Goal: Transaction & Acquisition: Obtain resource

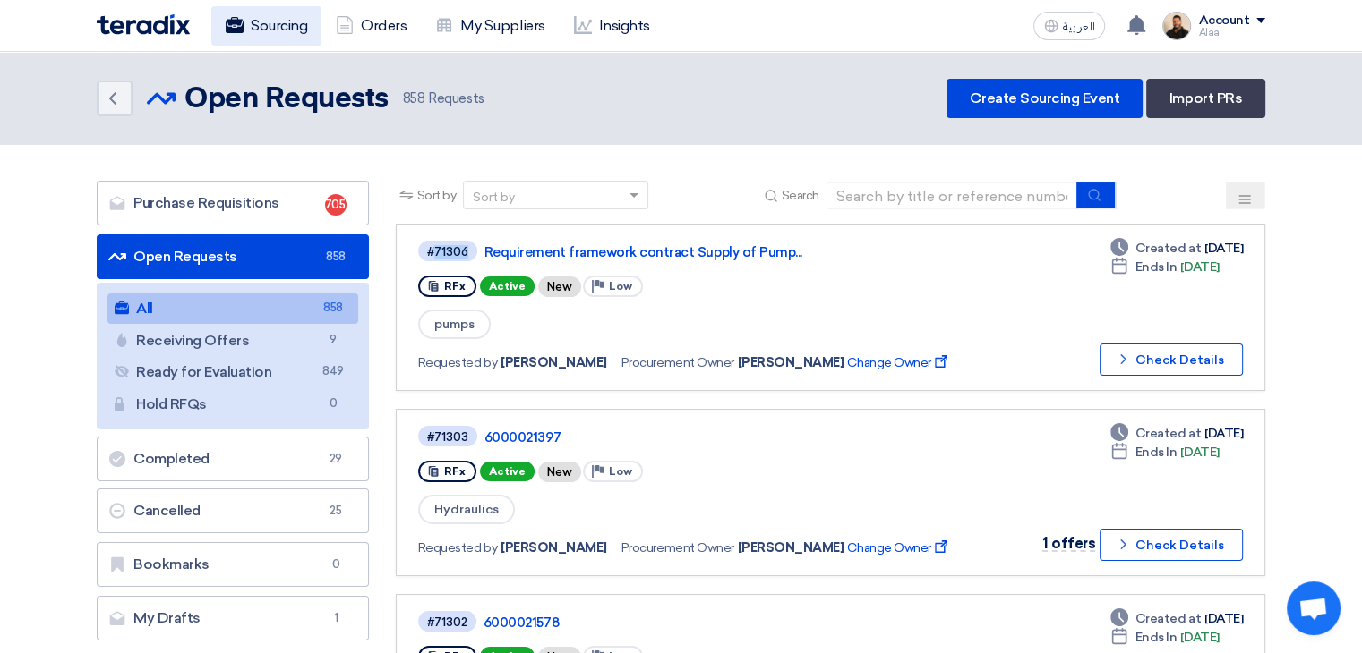
click at [270, 23] on link "Sourcing" at bounding box center [266, 25] width 110 height 39
click at [271, 23] on link "Sourcing" at bounding box center [266, 25] width 110 height 39
click at [174, 26] on img at bounding box center [143, 24] width 93 height 21
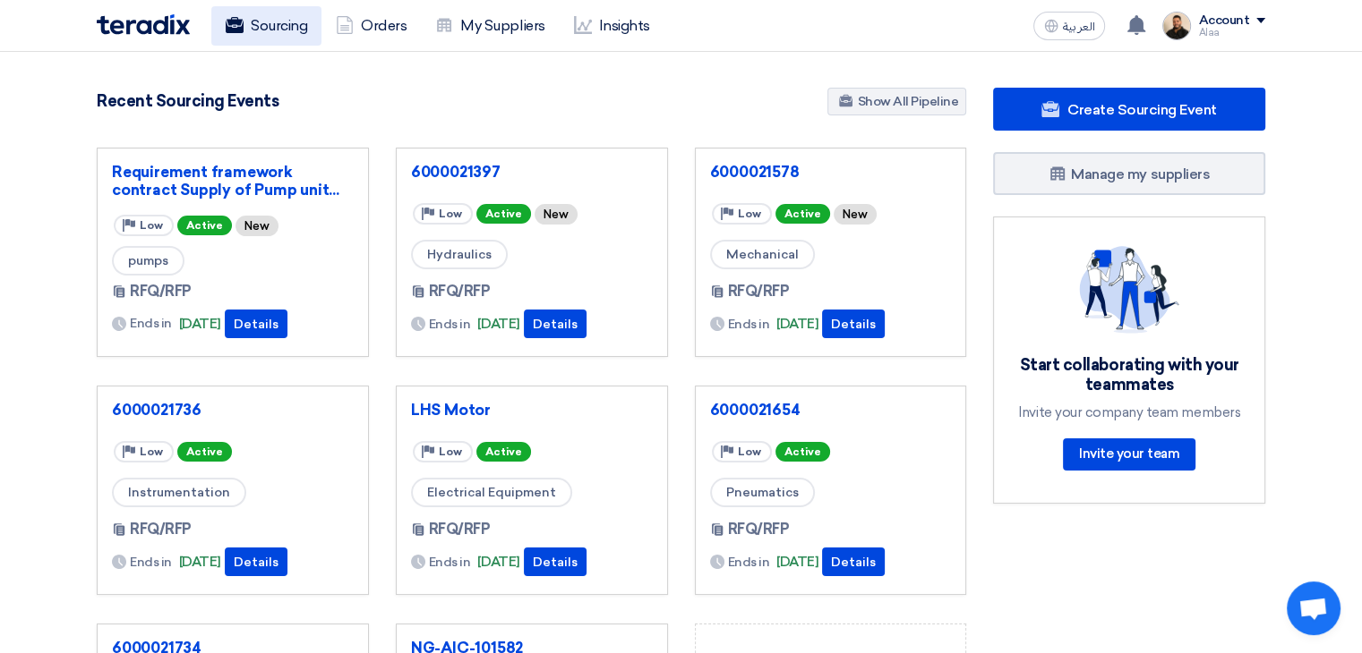
click at [272, 24] on link "Sourcing" at bounding box center [266, 25] width 110 height 39
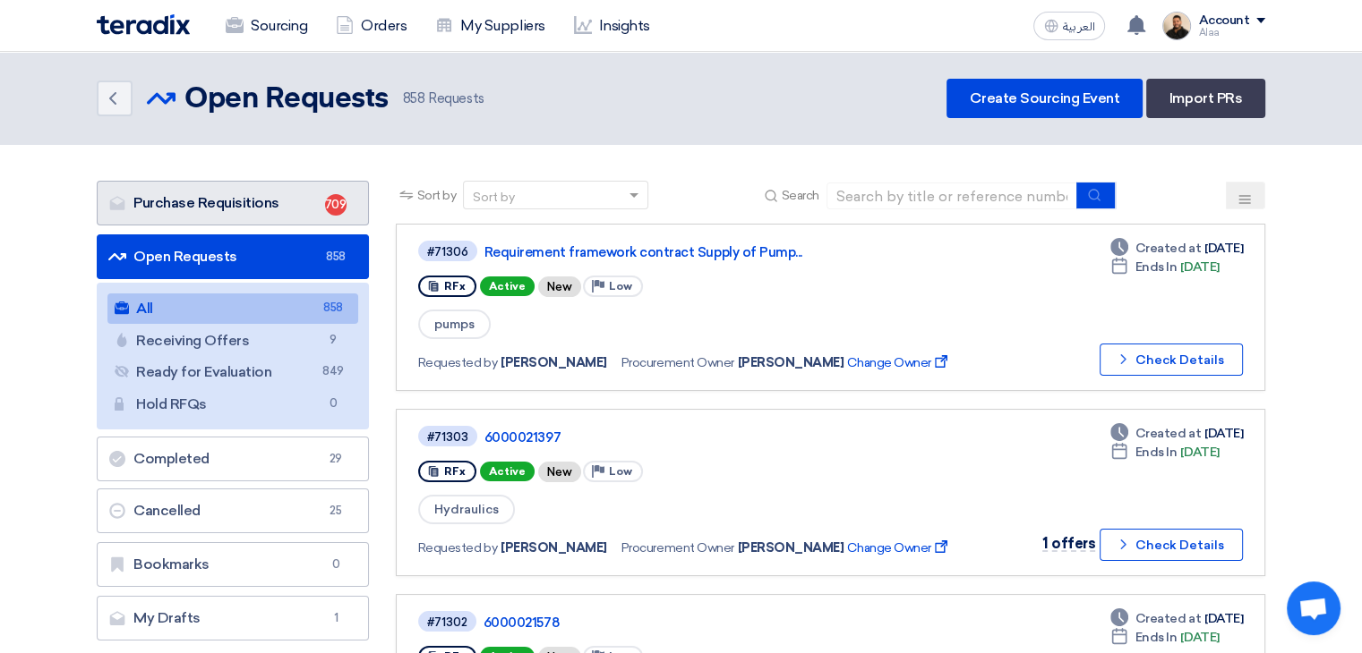
click at [303, 198] on link "Purchase Requisitions Purchase Requisitions 709" at bounding box center [233, 203] width 272 height 45
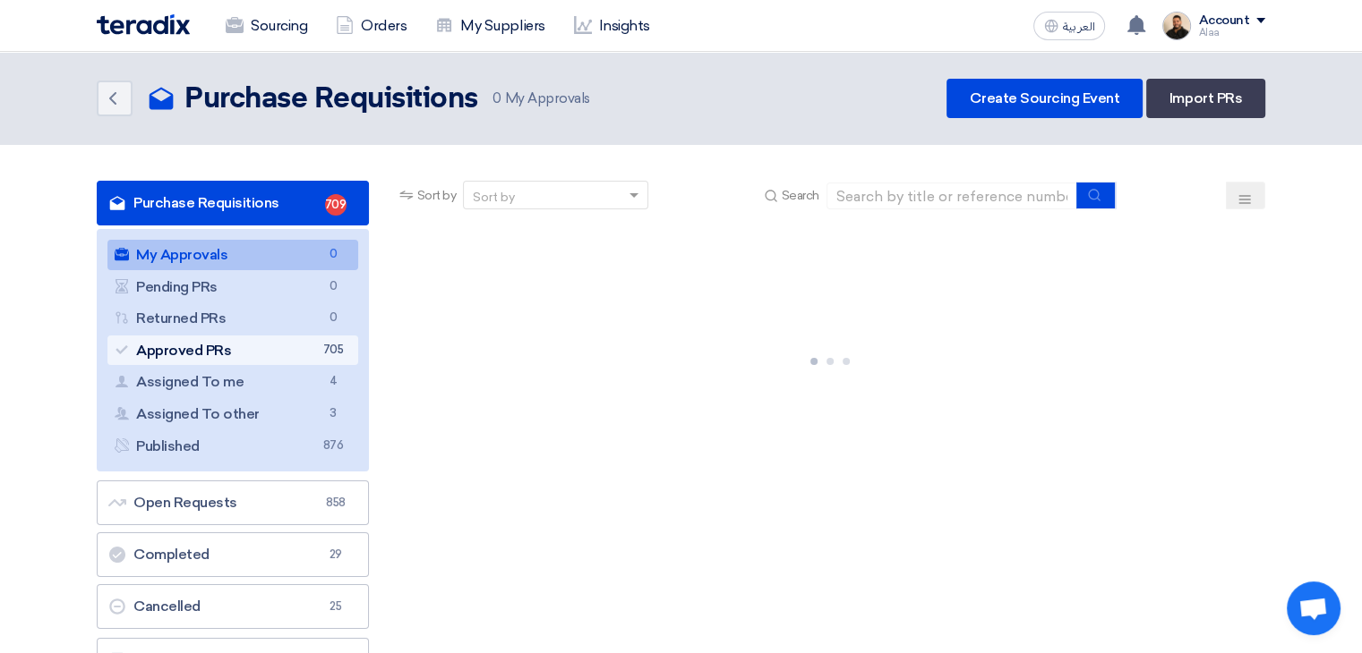
click at [320, 345] on link "Approved PRs Approved PRs 705" at bounding box center [232, 351] width 251 height 30
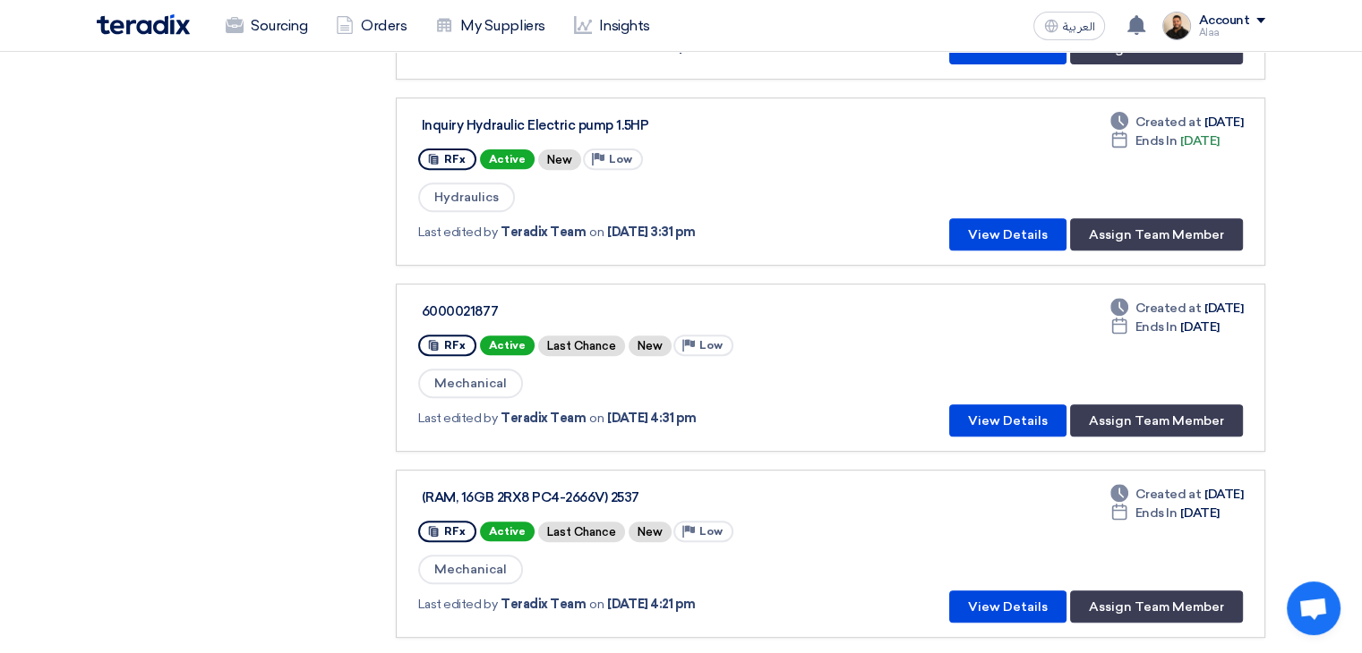
scroll to position [716, 0]
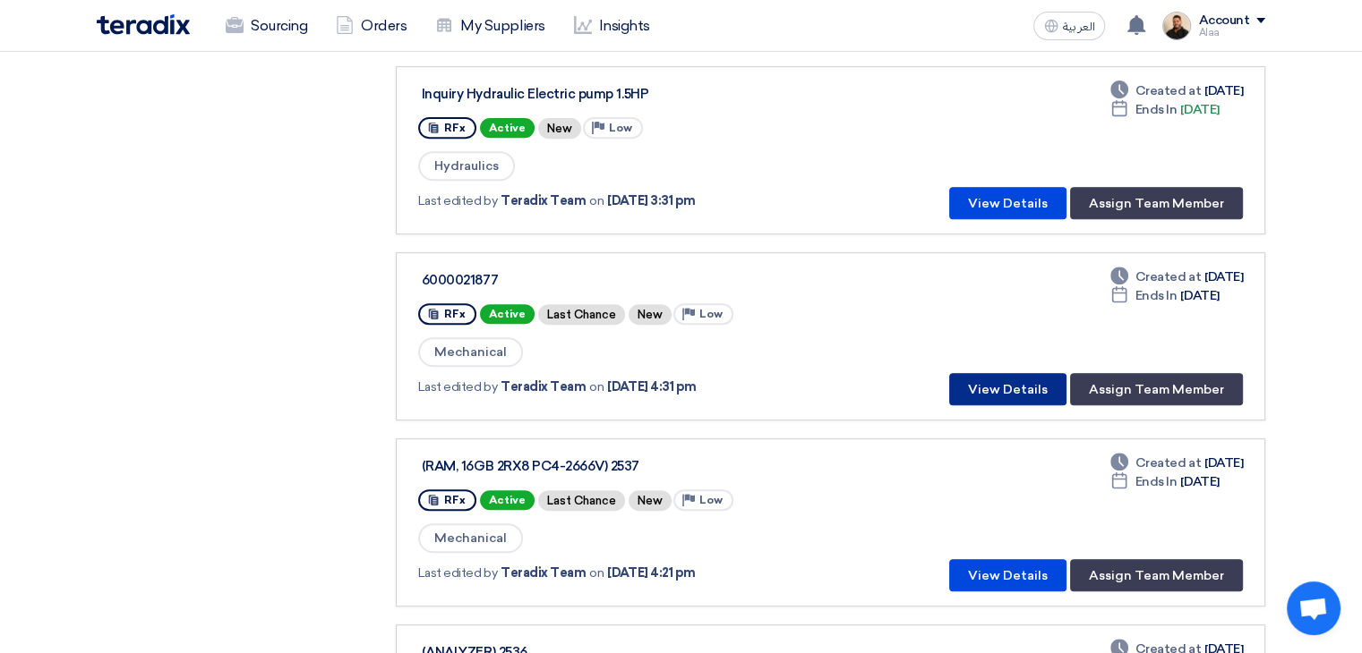
click at [1012, 389] on button "View Details" at bounding box center [1007, 389] width 117 height 32
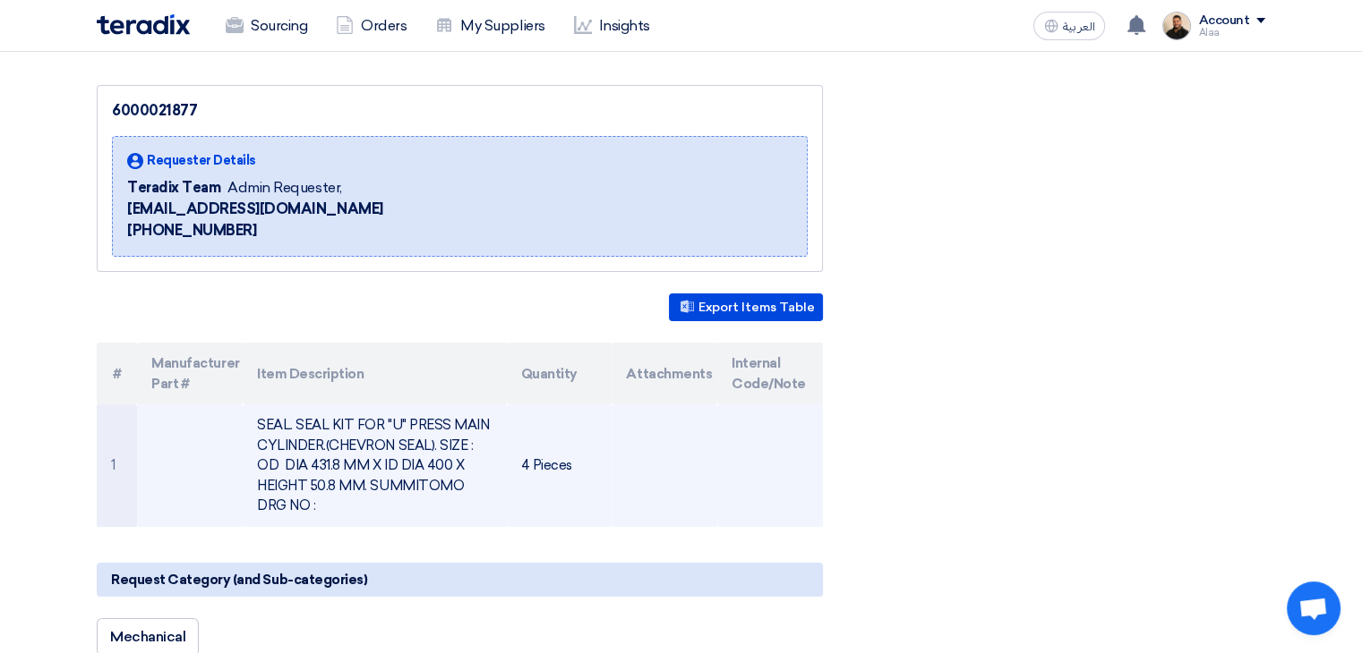
scroll to position [179, 0]
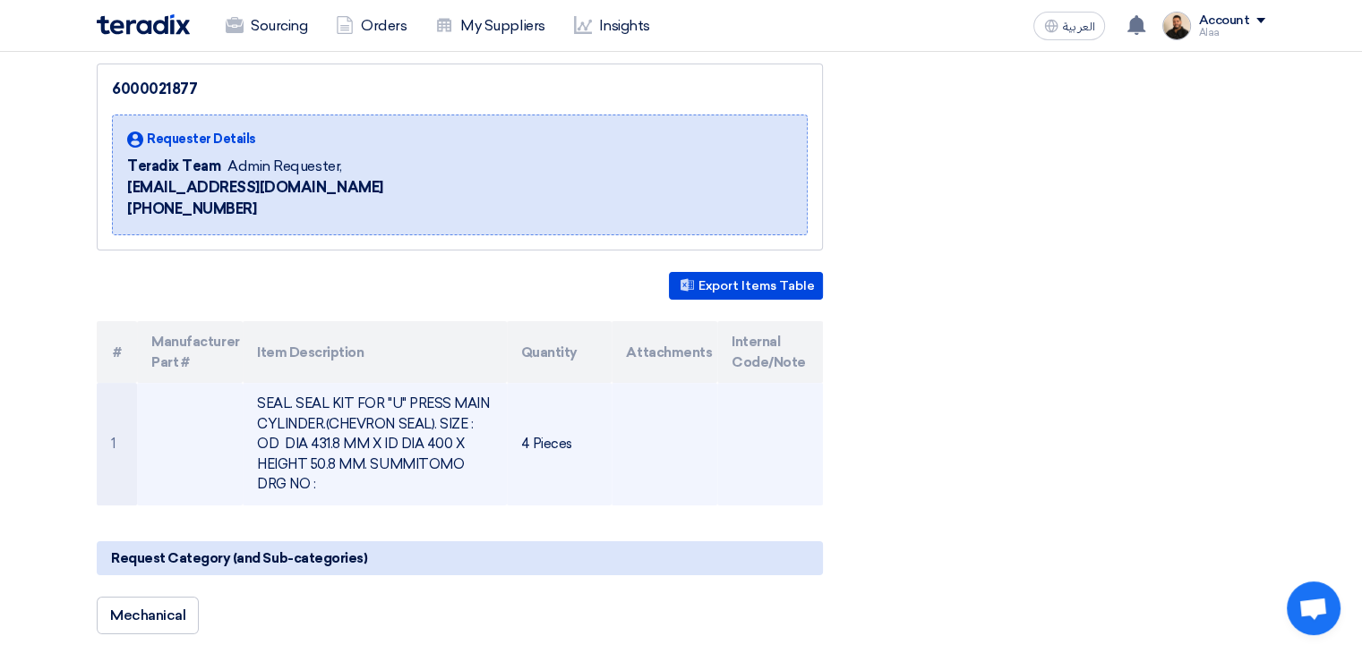
click at [383, 431] on td "SEAL. SEAL KIT FOR "U" PRESS MAIN CYLINDER.(CHEVRON SEAL). SIZE : OD DIA 431.8 …" at bounding box center [374, 444] width 263 height 123
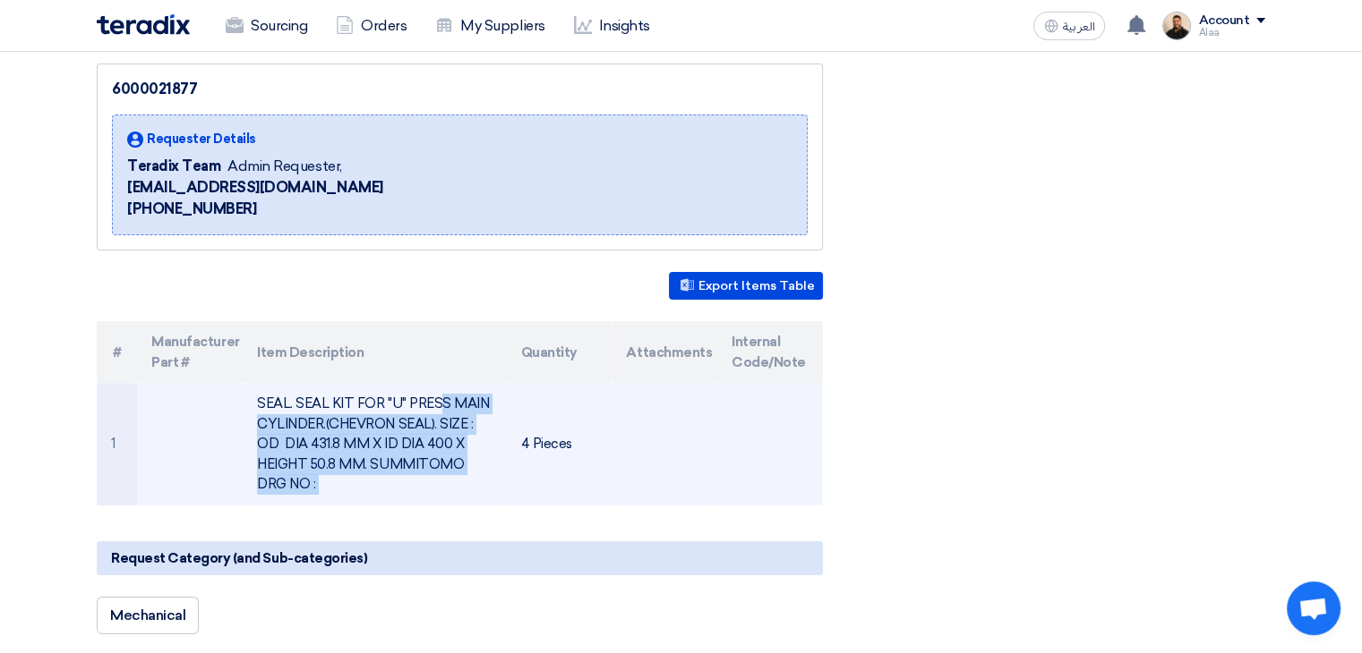
click at [383, 431] on td "SEAL. SEAL KIT FOR "U" PRESS MAIN CYLINDER.(CHEVRON SEAL). SIZE : OD DIA 431.8 …" at bounding box center [374, 444] width 263 height 123
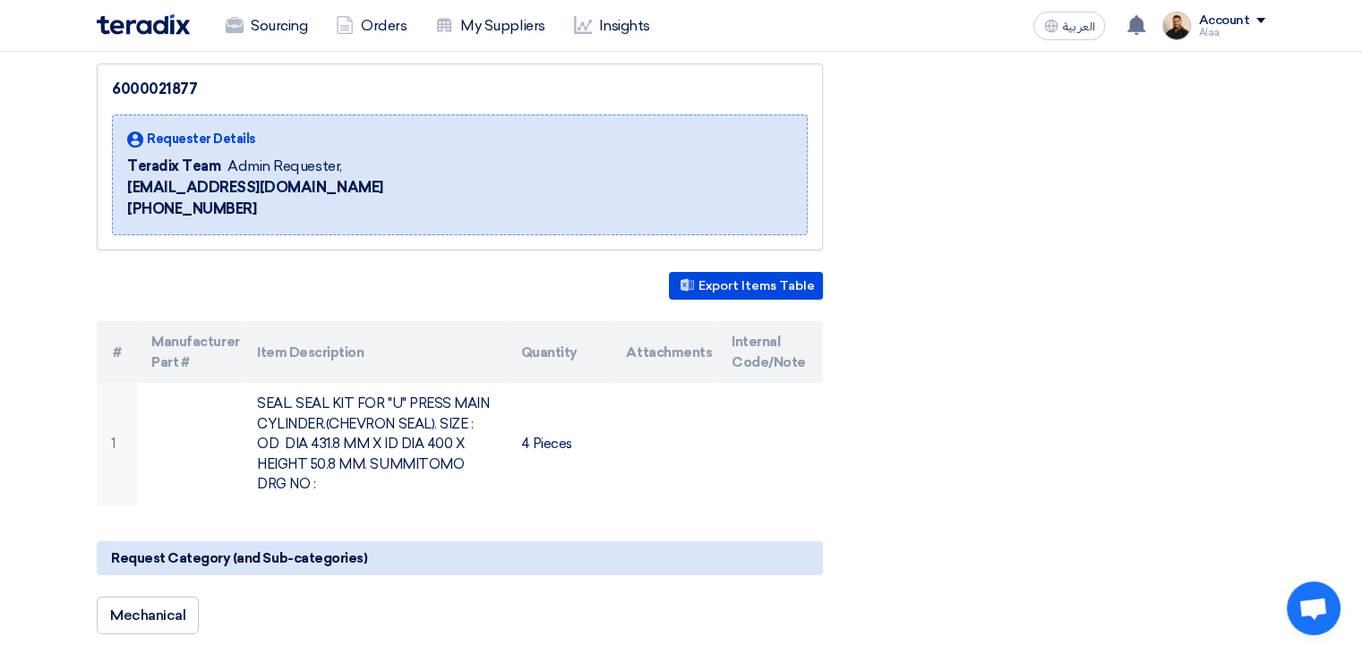
click at [1154, 291] on div "6000021877 Requester Details Teradix Team Admin Requester, [EMAIL_ADDRESS][DOMA…" at bounding box center [680, 634] width 1195 height 1140
click at [297, 38] on link "Sourcing" at bounding box center [266, 25] width 110 height 39
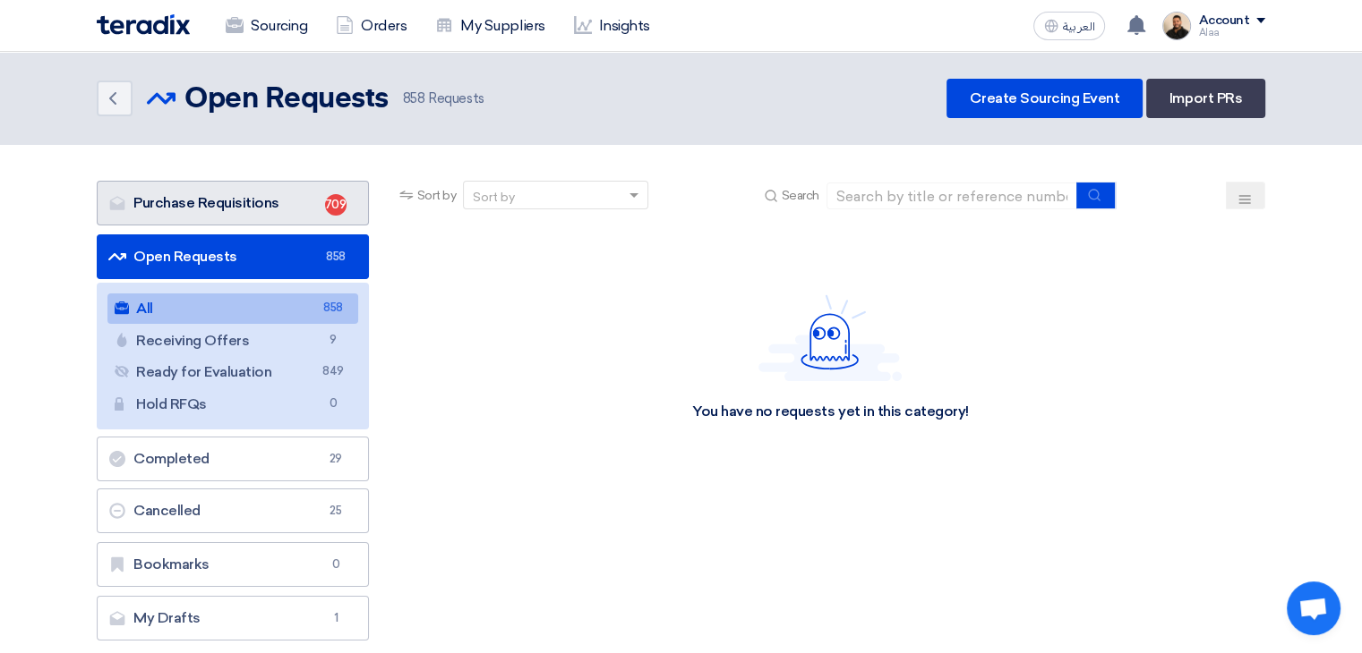
click at [340, 208] on span "709" at bounding box center [335, 204] width 21 height 21
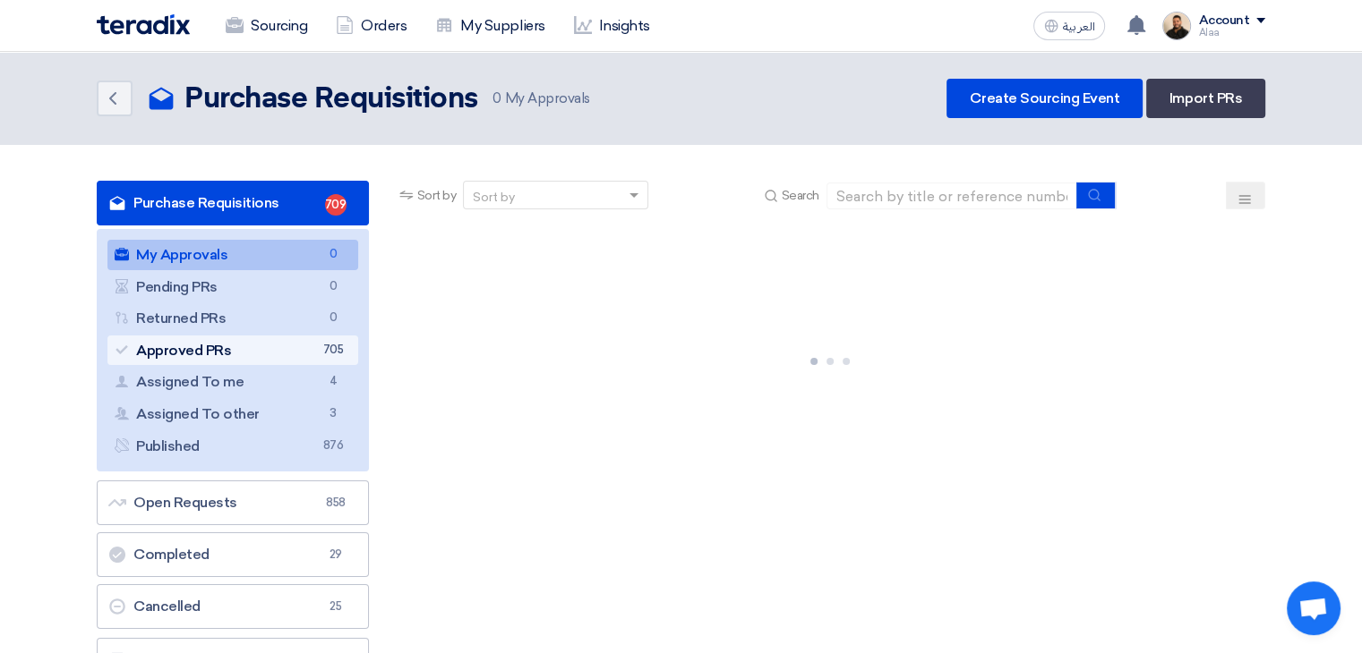
click at [312, 349] on link "Approved PRs Approved PRs 705" at bounding box center [232, 351] width 251 height 30
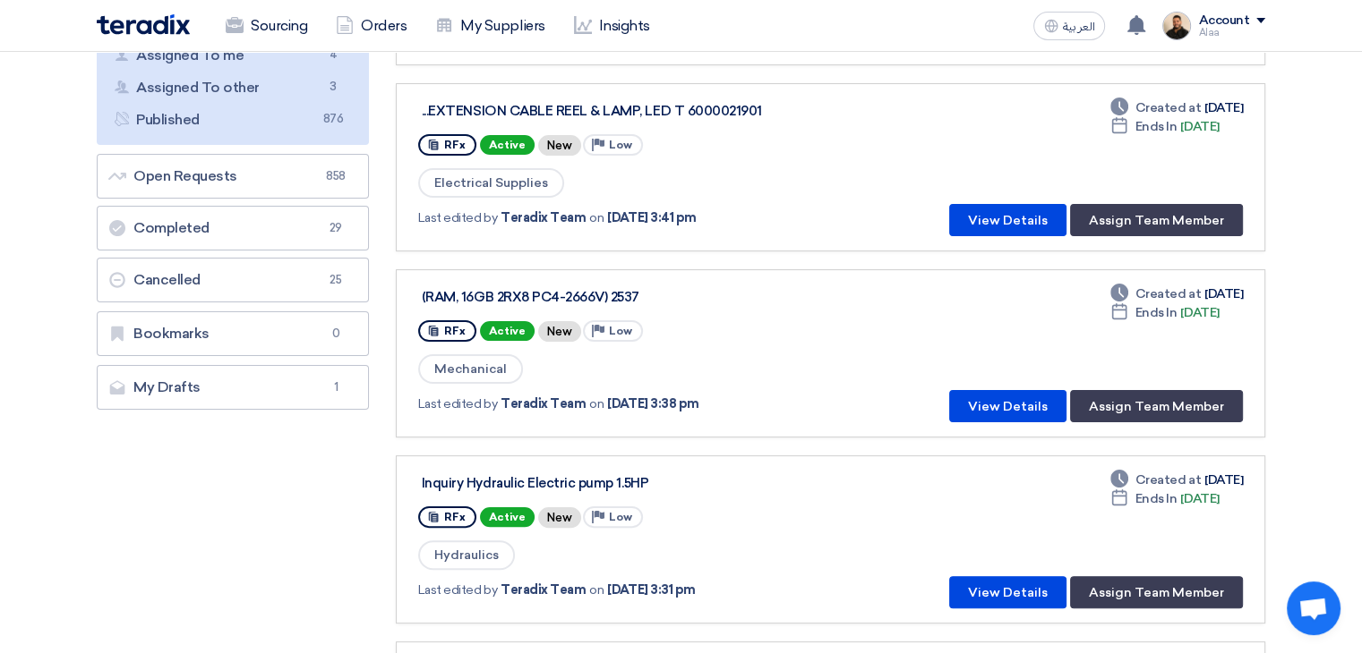
scroll to position [358, 0]
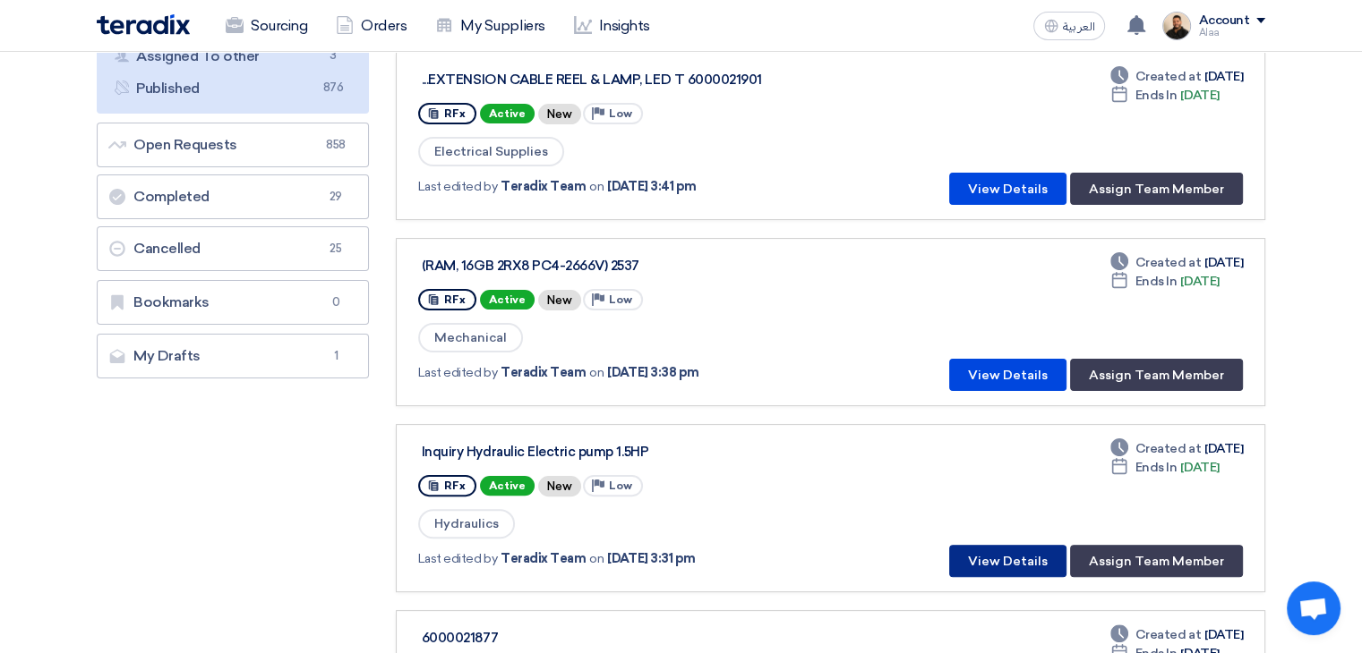
click at [986, 549] on button "View Details" at bounding box center [1007, 561] width 117 height 32
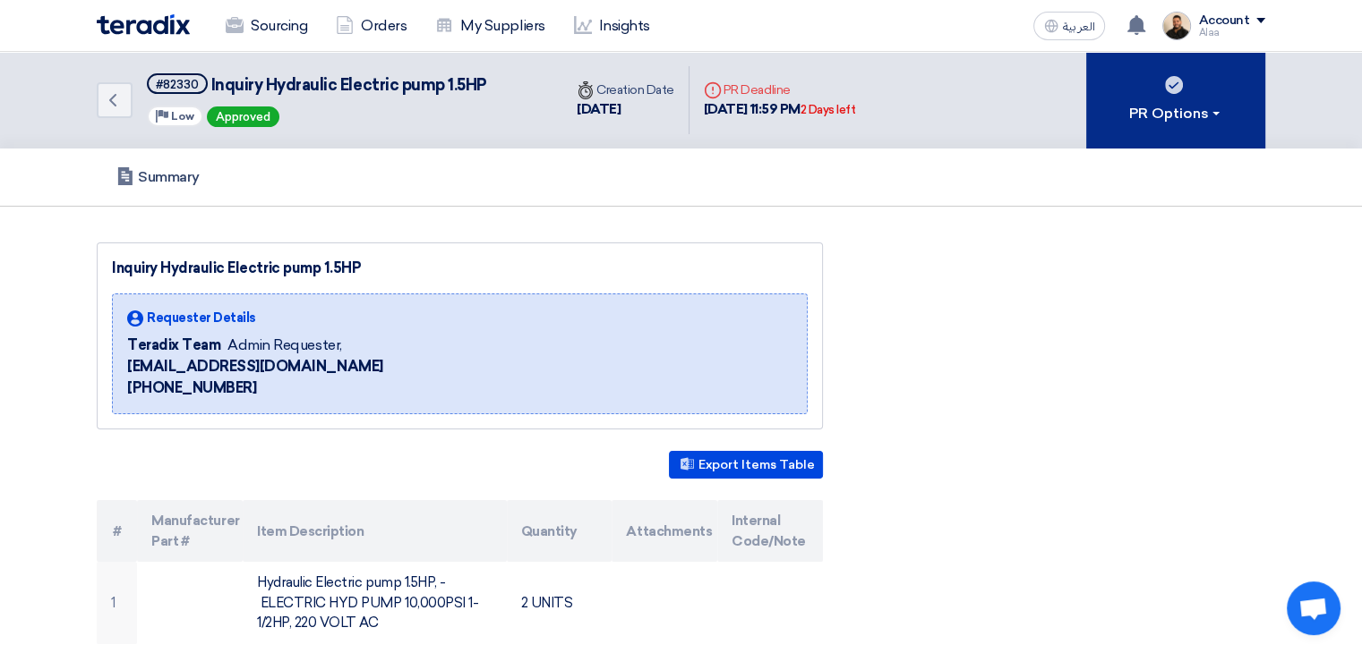
click at [1208, 119] on div "PR Options" at bounding box center [1176, 113] width 94 height 21
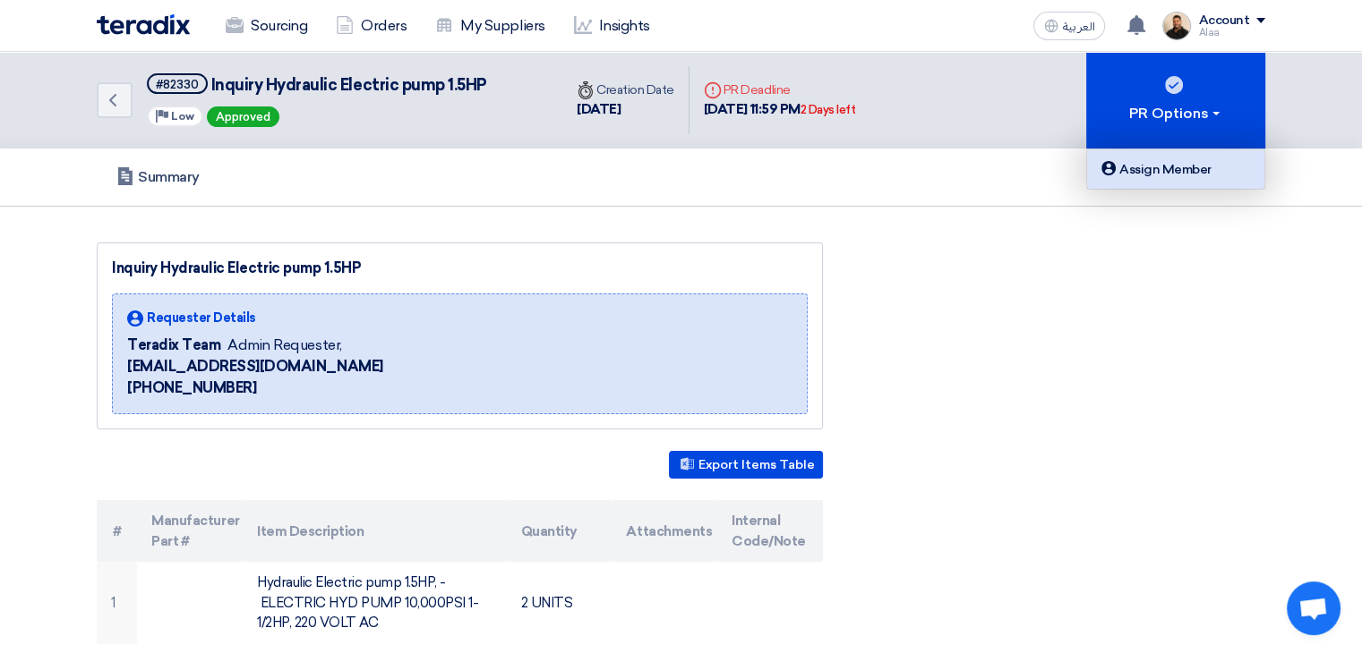
click at [1153, 170] on div "Assign Member" at bounding box center [1175, 168] width 156 height 21
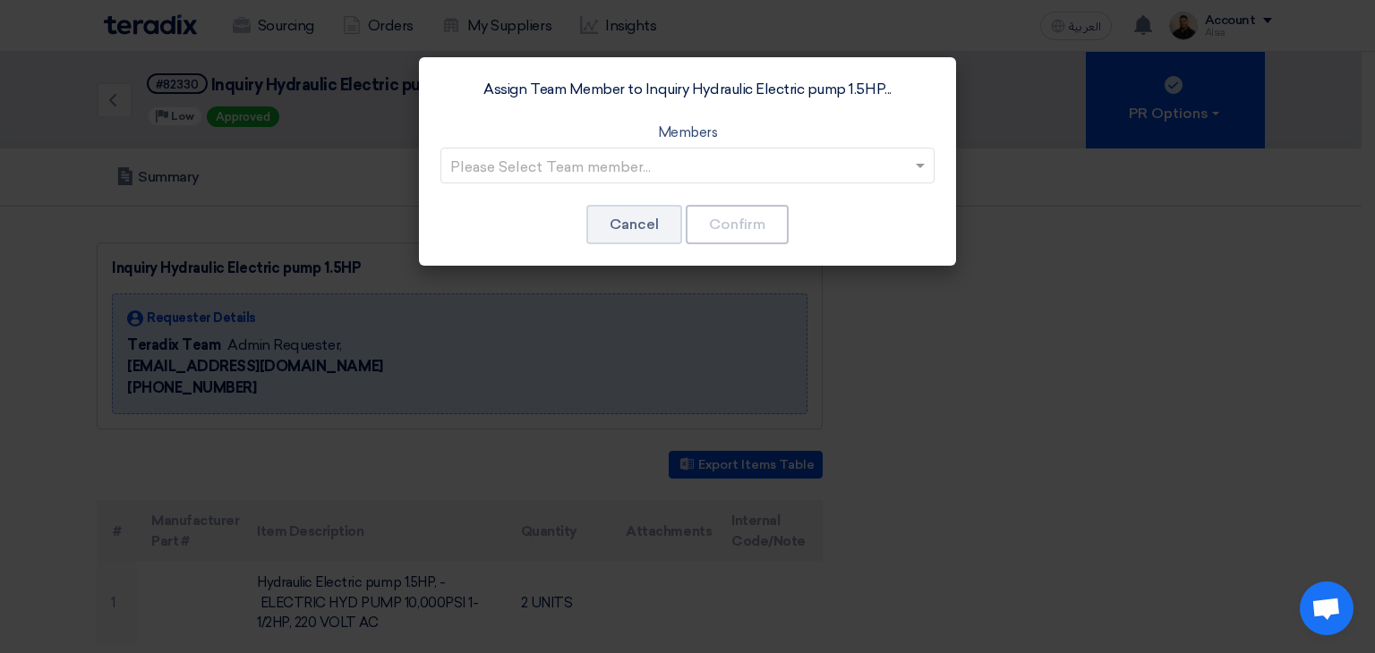
click at [800, 164] on input "text" at bounding box center [678, 167] width 457 height 30
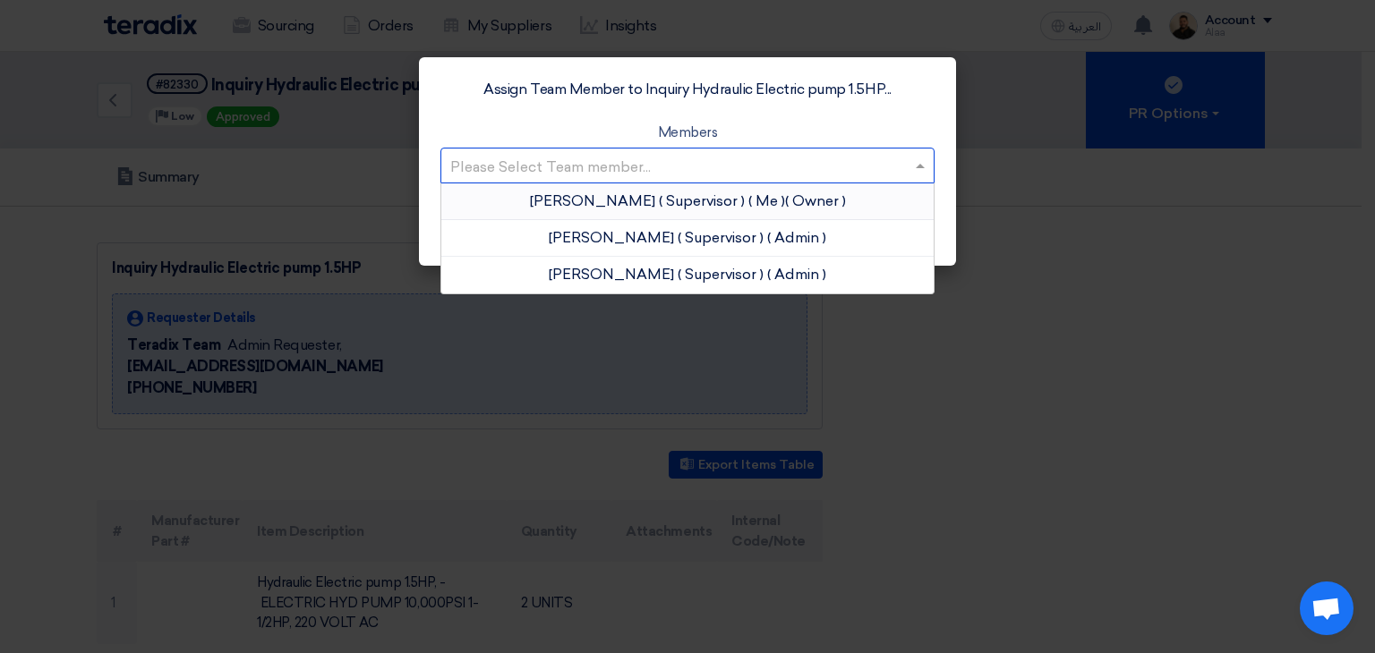
click at [789, 201] on app-roles "Owner" at bounding box center [816, 200] width 54 height 17
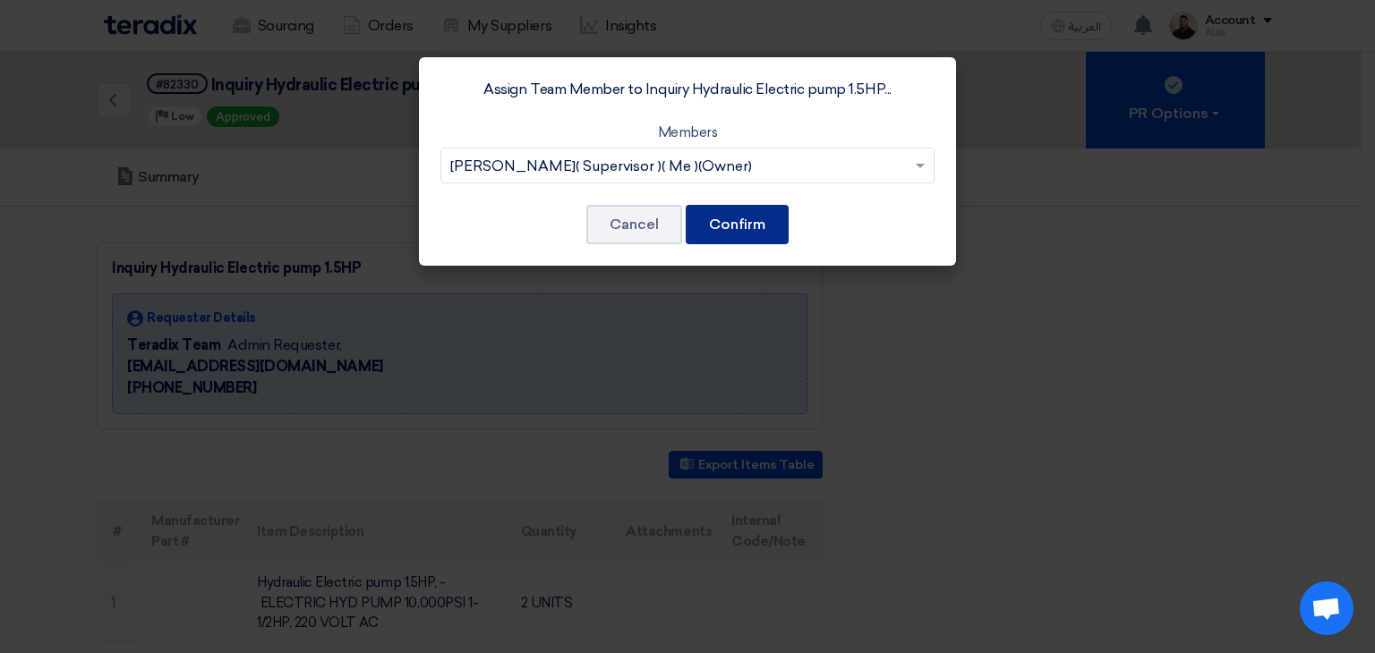
click at [766, 226] on button "Confirm" at bounding box center [737, 224] width 103 height 39
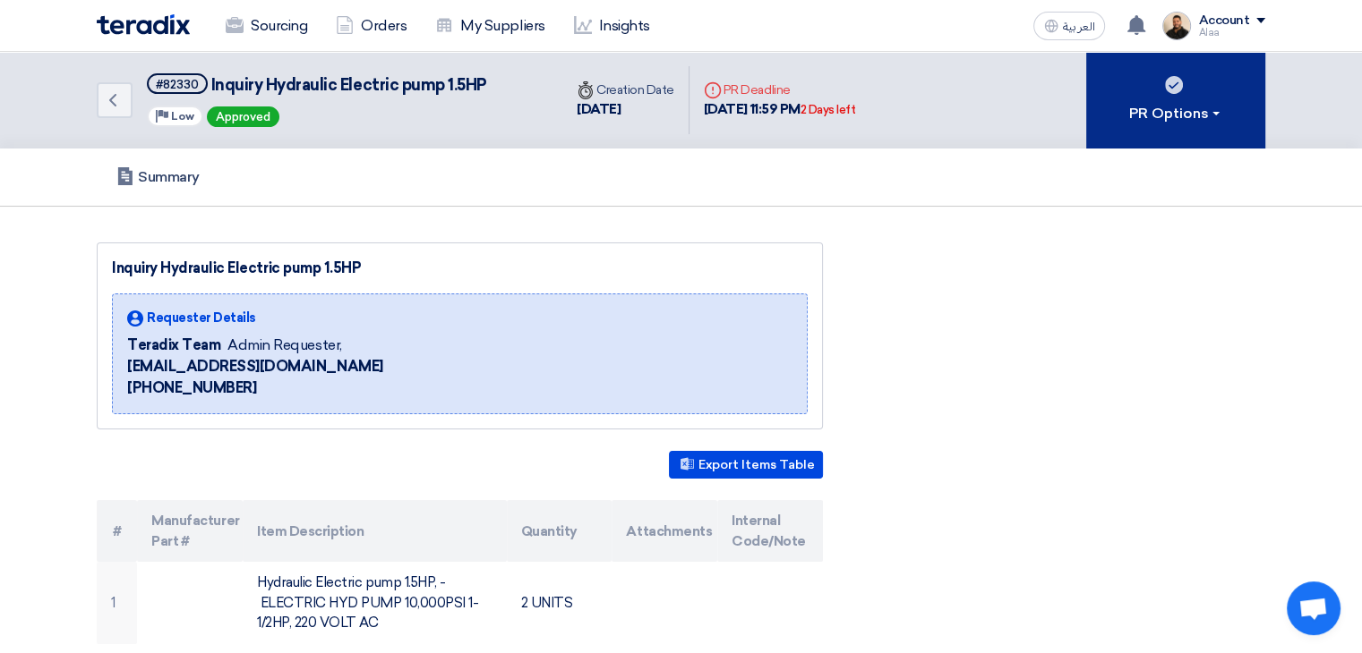
click at [1143, 107] on div "PR Options" at bounding box center [1176, 113] width 94 height 21
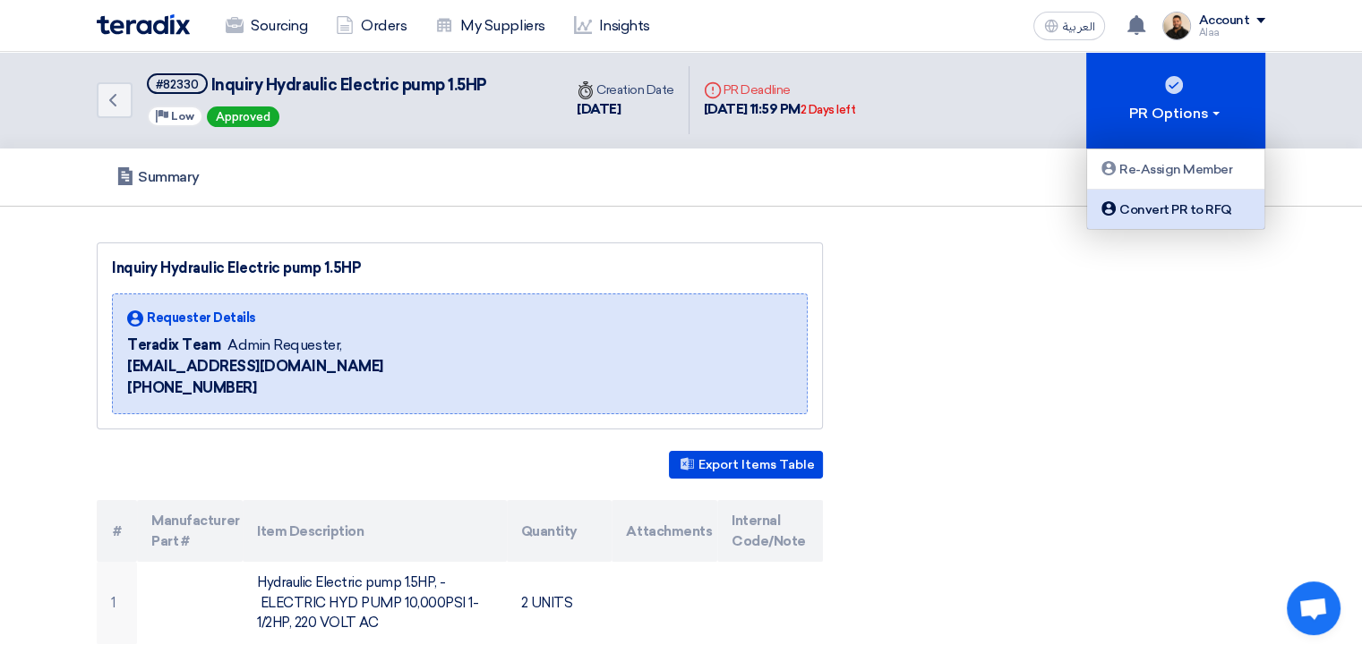
click at [1173, 207] on div "Convert PR to RFQ" at bounding box center [1175, 209] width 156 height 21
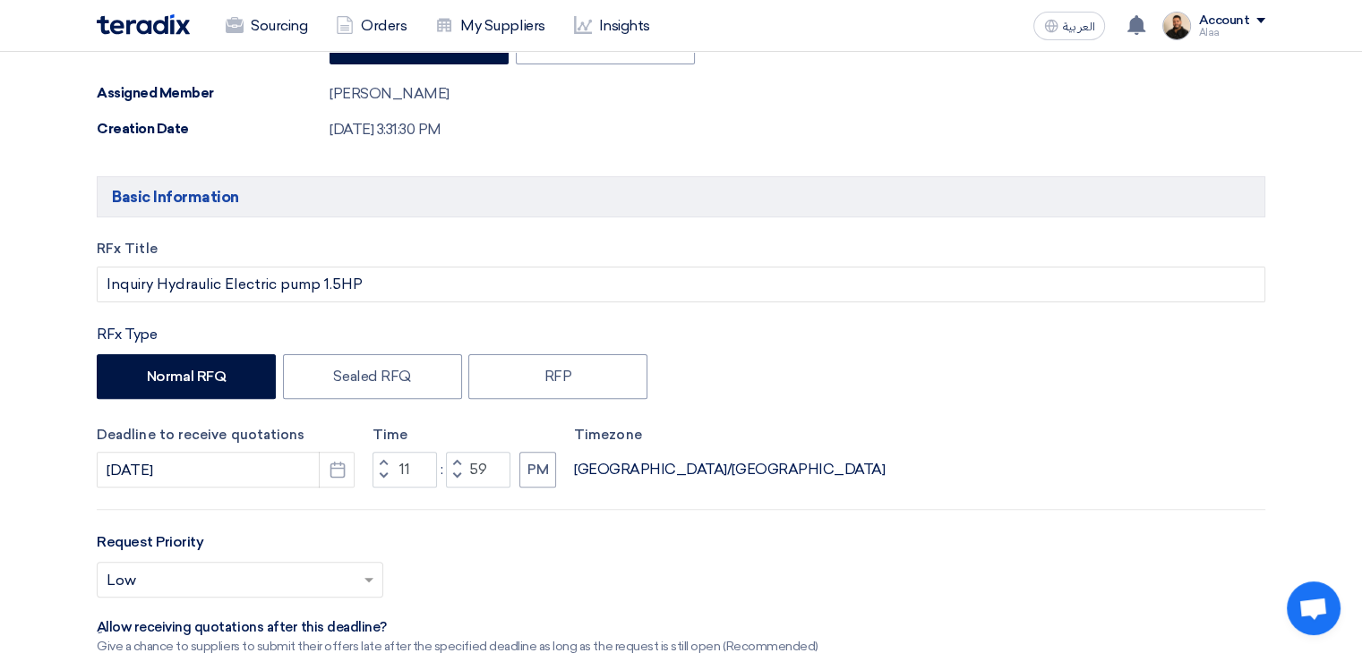
scroll to position [537, 0]
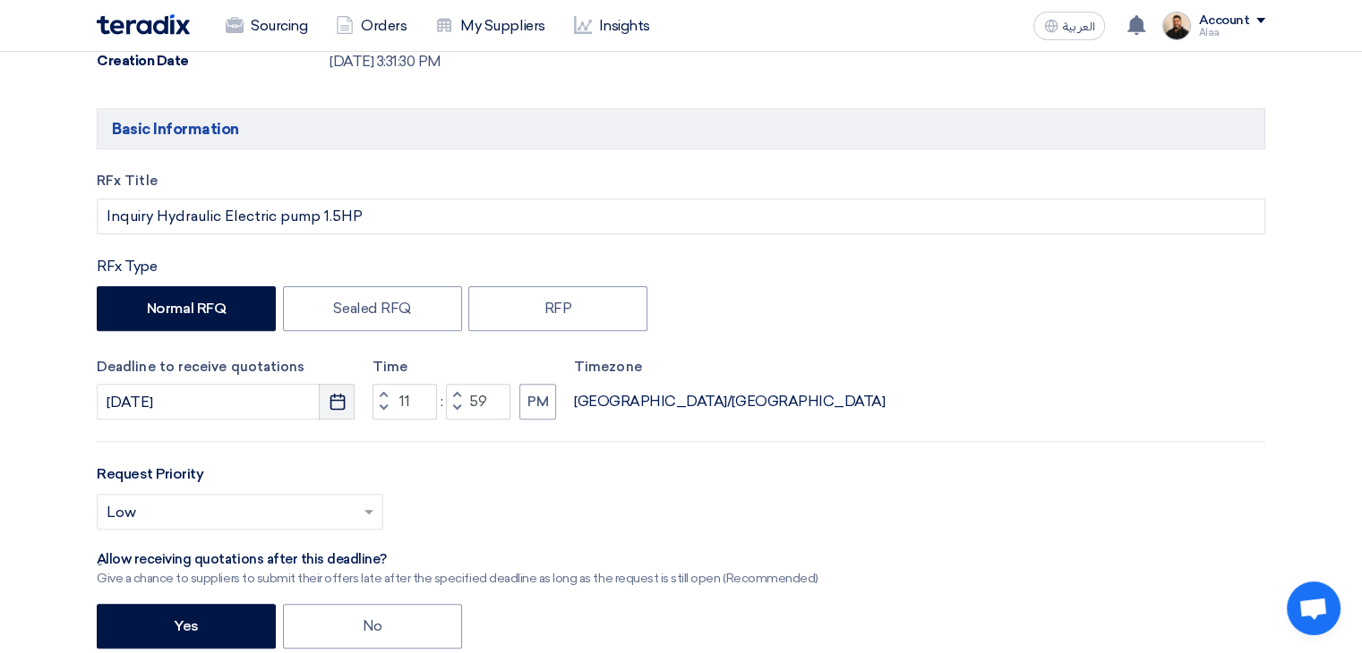
click at [333, 413] on button "Pick a date" at bounding box center [337, 402] width 36 height 36
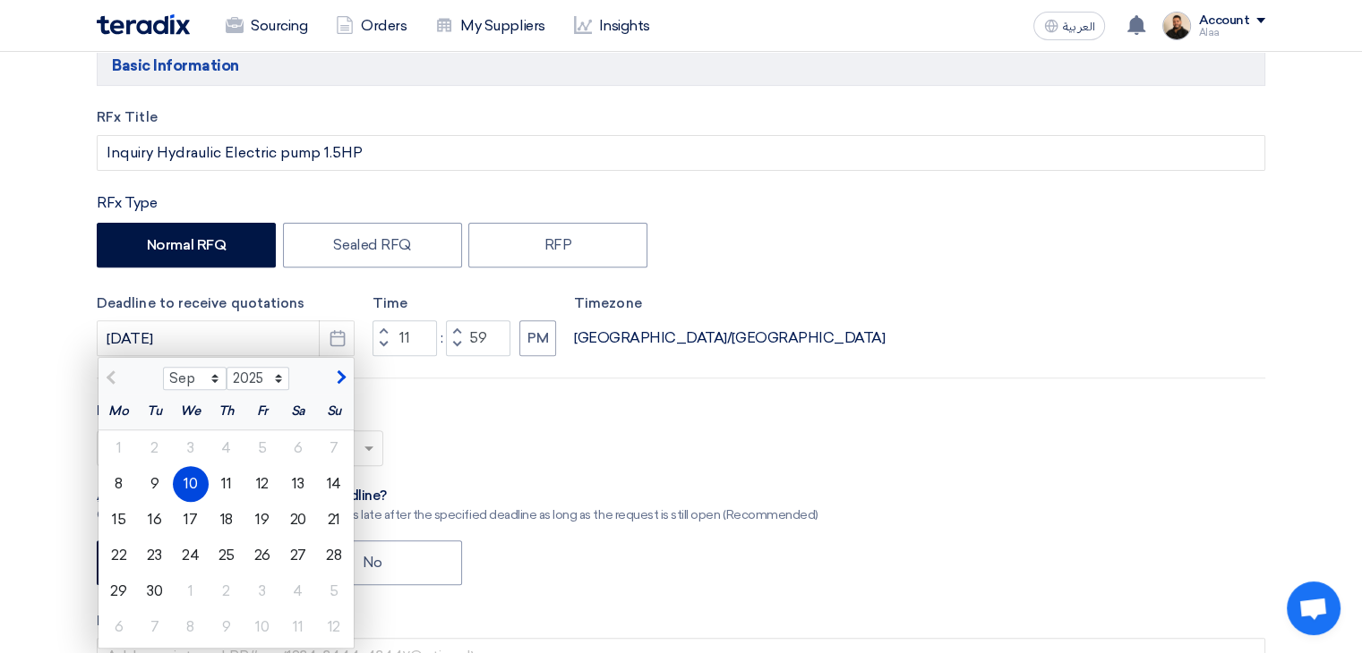
scroll to position [627, 0]
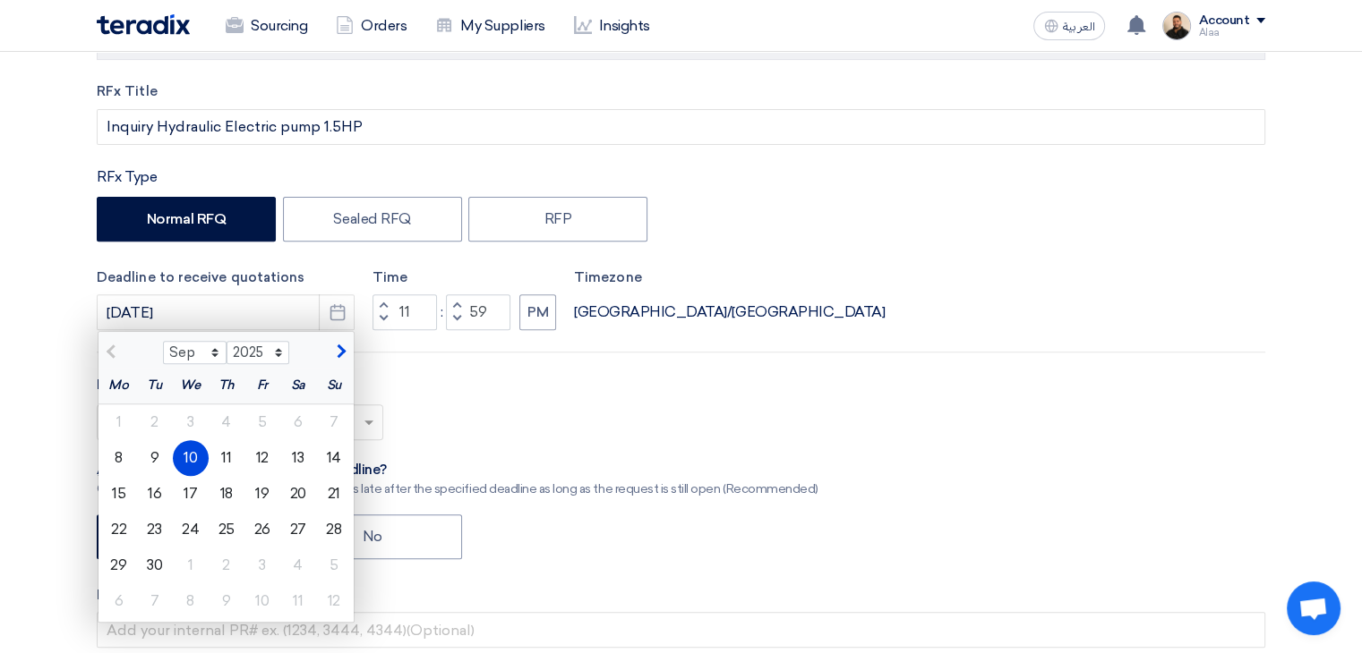
click at [221, 456] on div "11" at bounding box center [227, 458] width 36 height 36
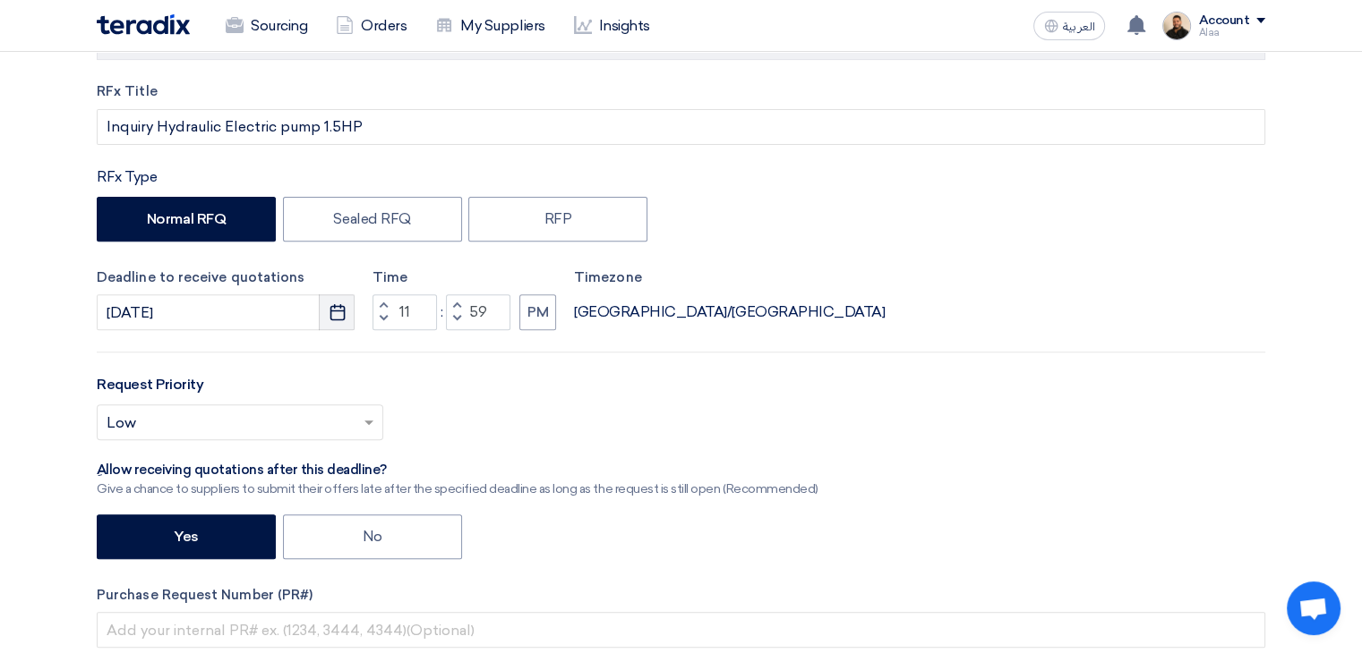
click at [338, 315] on icon "Pick a date" at bounding box center [338, 312] width 18 height 18
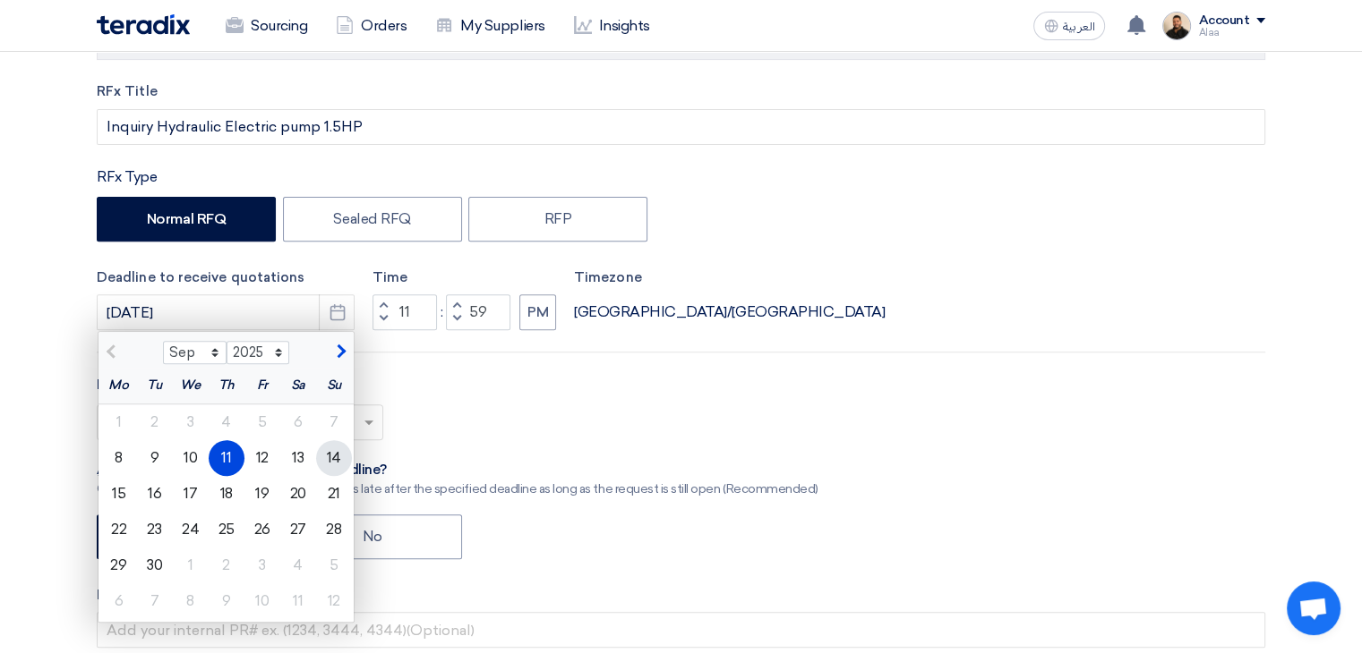
click at [336, 460] on div "14" at bounding box center [334, 458] width 36 height 36
type input "[DATE]"
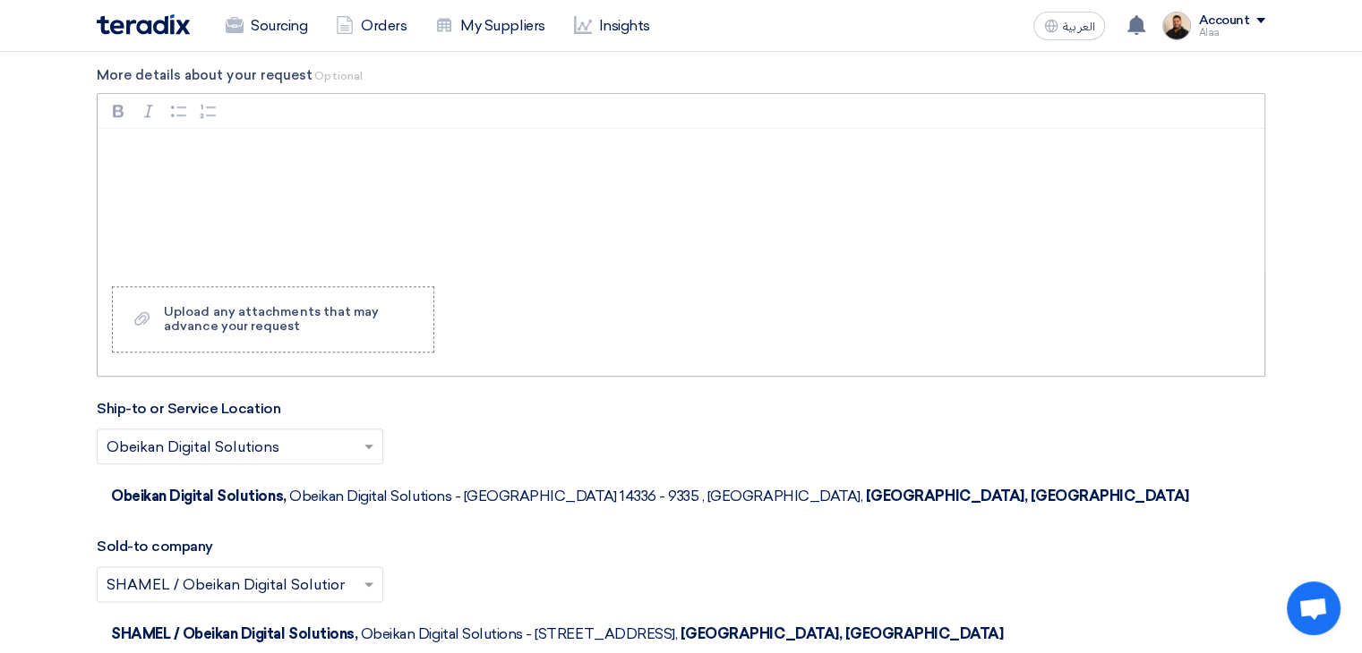
scroll to position [1880, 0]
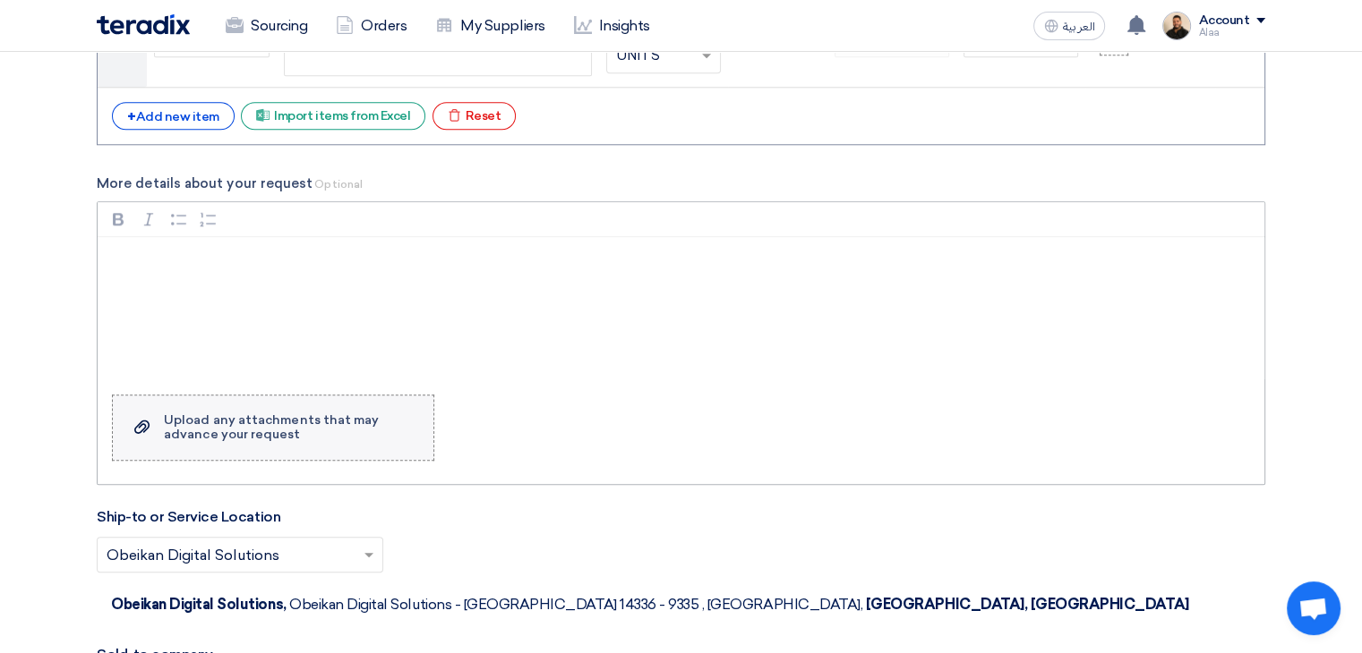
click at [330, 435] on div "Upload any attachments that may advance your request" at bounding box center [290, 428] width 252 height 29
click at [0, 0] on input "Upload a file Upload any attachments that may advance your request" at bounding box center [0, 0] width 0 height 0
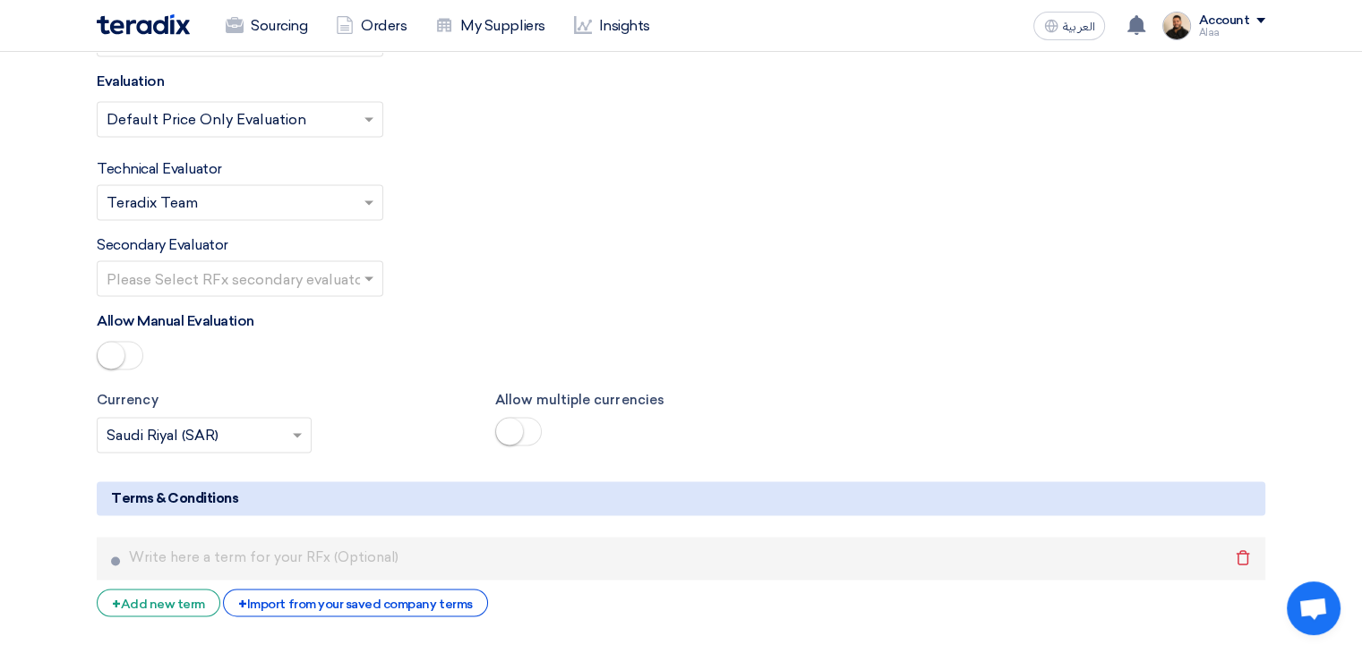
scroll to position [2865, 0]
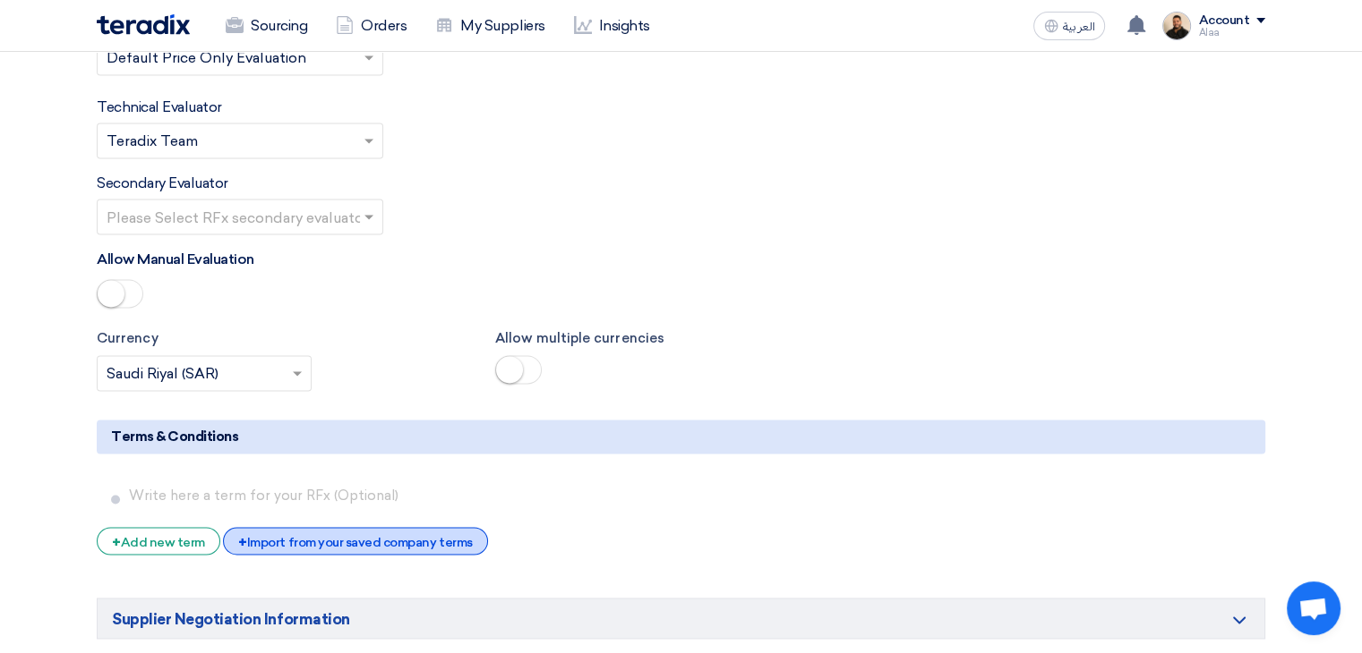
click at [426, 527] on div "+ Import from your saved company terms" at bounding box center [355, 541] width 264 height 28
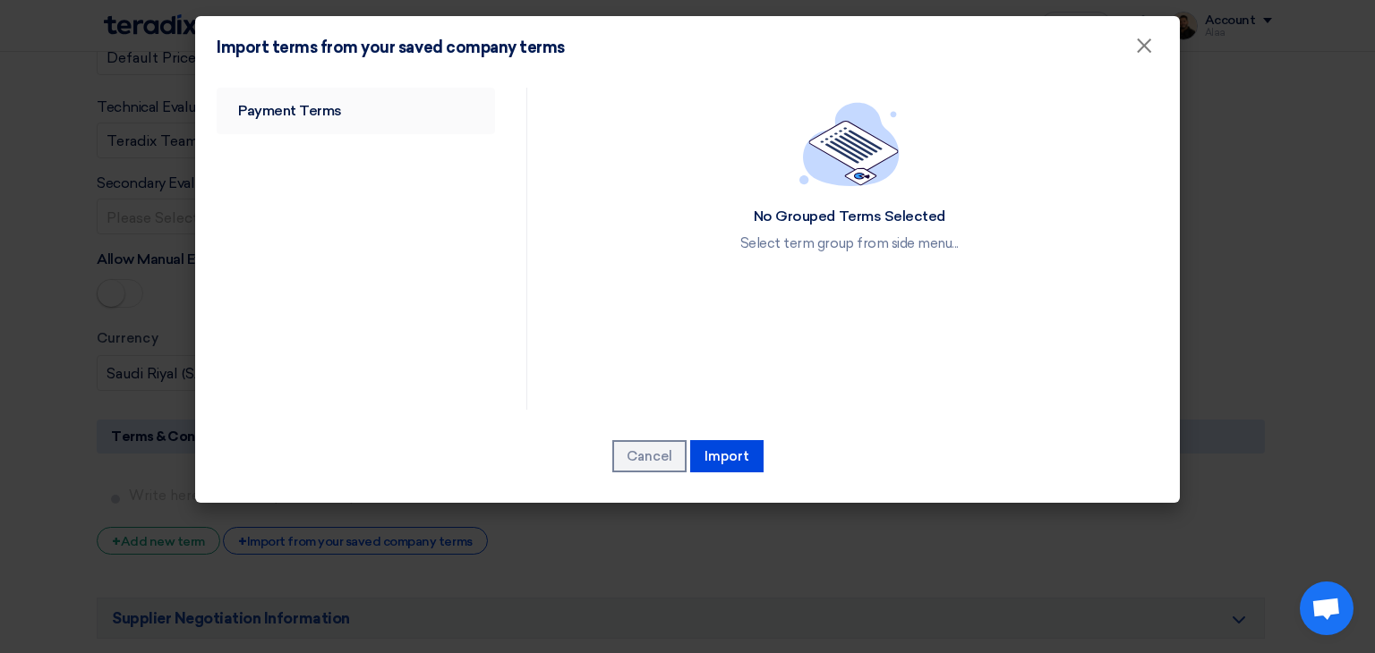
click at [350, 111] on link "Payment Terms" at bounding box center [356, 111] width 278 height 47
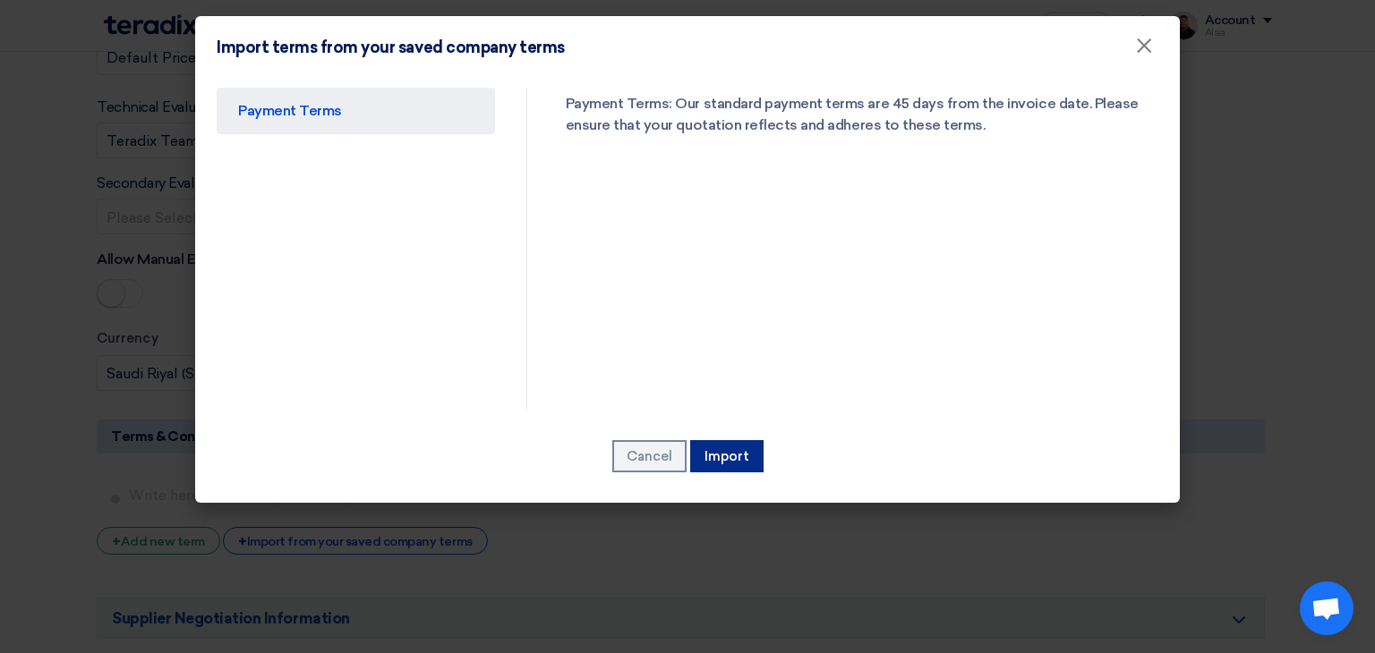
click at [727, 460] on button "Import" at bounding box center [726, 456] width 73 height 32
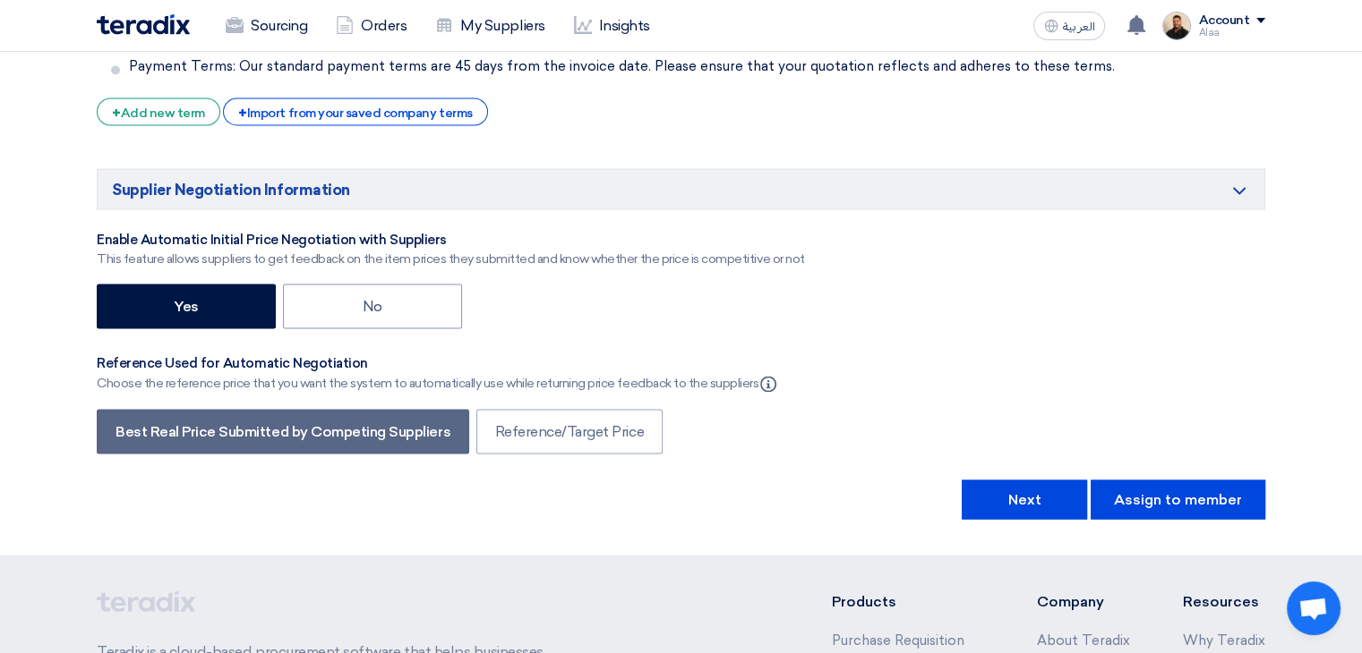
scroll to position [3312, 0]
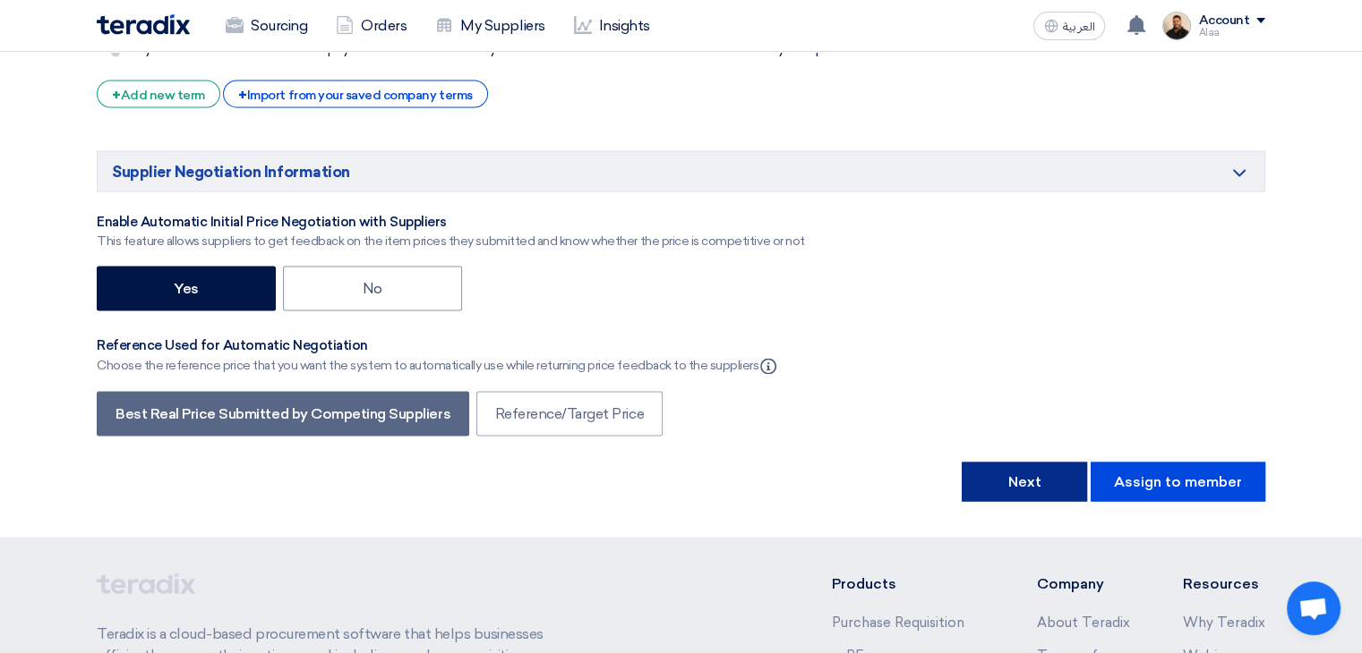
click at [1044, 462] on button "Next" at bounding box center [1023, 481] width 125 height 39
